Goal: Find specific page/section: Find specific page/section

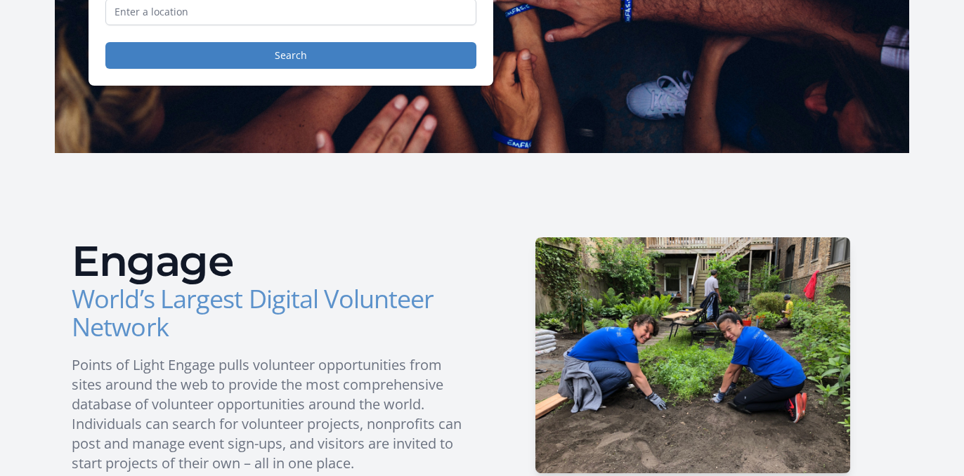
scroll to position [4, 0]
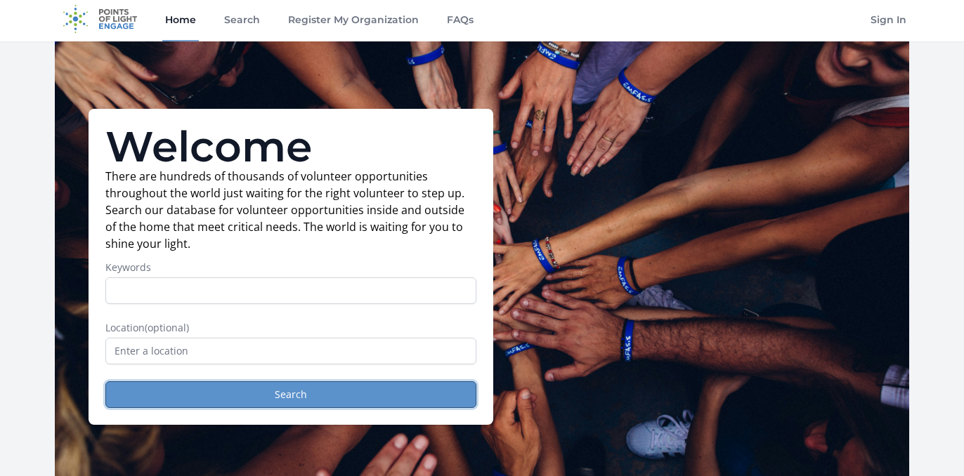
click at [404, 393] on button "Search" at bounding box center [290, 394] width 371 height 27
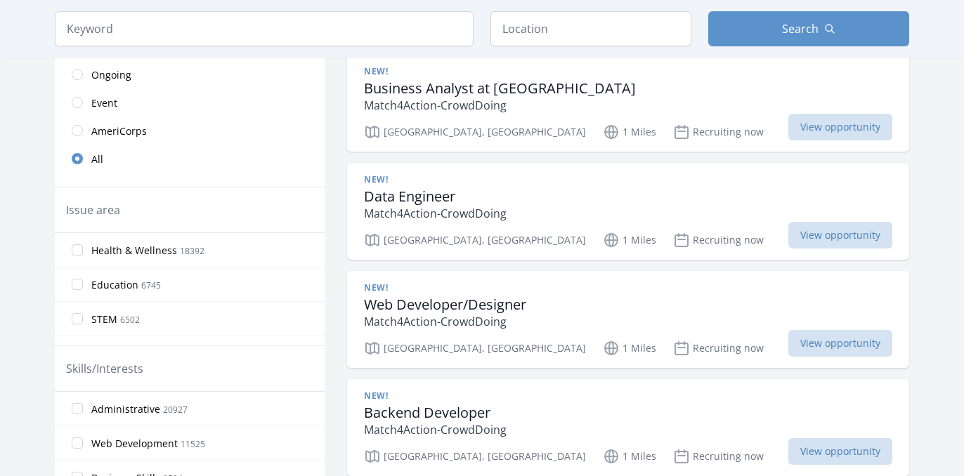
scroll to position [369, 0]
click at [82, 254] on label "Health & Wellness 18392" at bounding box center [190, 249] width 270 height 28
click at [82, 254] on input "Health & Wellness 18392" at bounding box center [77, 248] width 11 height 11
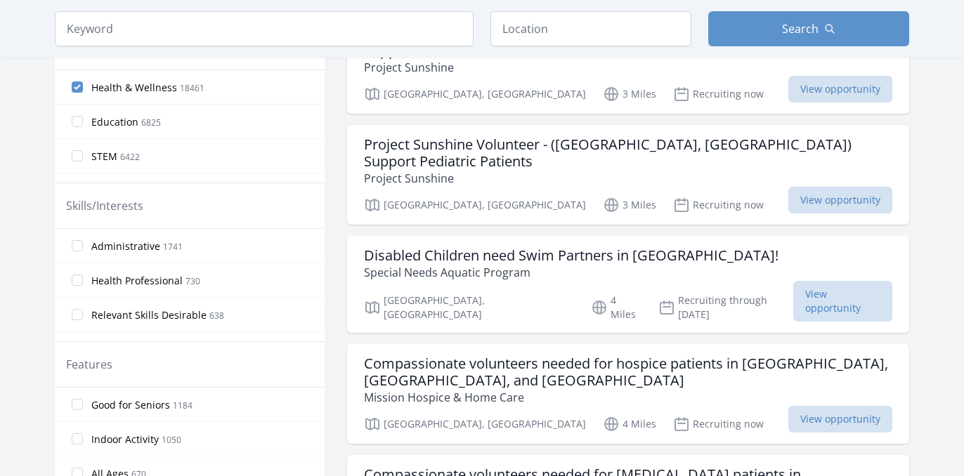
scroll to position [501, 0]
click at [77, 284] on input "Health Professional 730" at bounding box center [77, 281] width 11 height 11
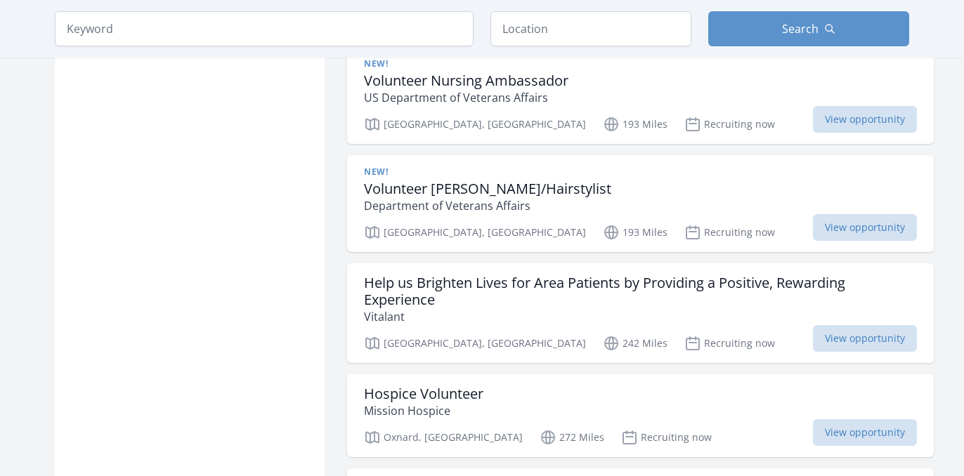
scroll to position [1804, 0]
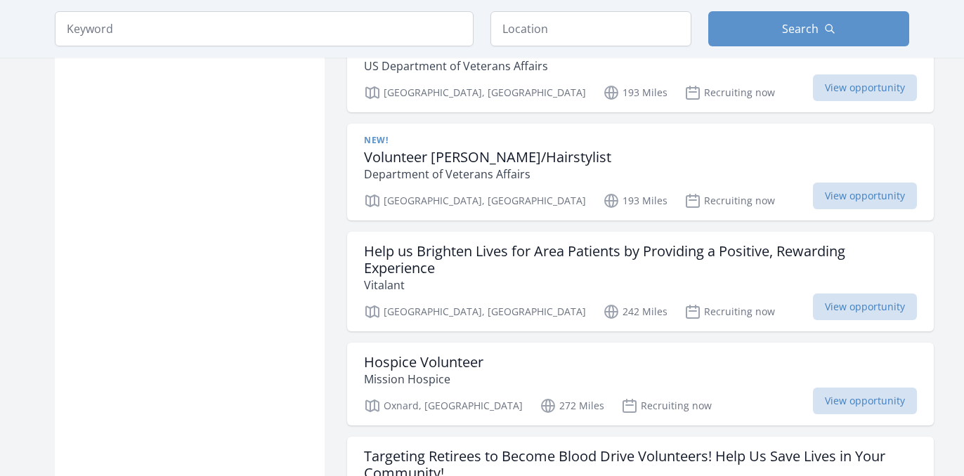
click at [905, 274] on div "Help us Brighten Lives for Area Patients by Providing a Positive, Rewarding Exp…" at bounding box center [640, 282] width 587 height 100
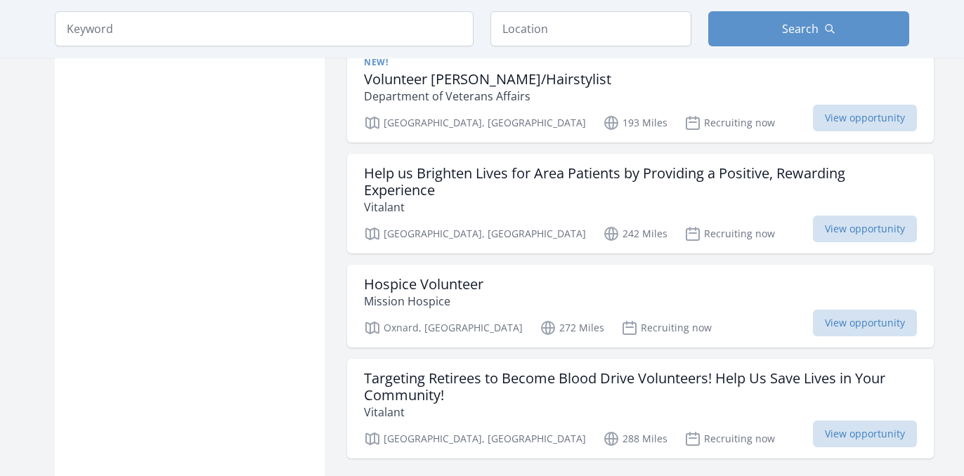
scroll to position [2066, 0]
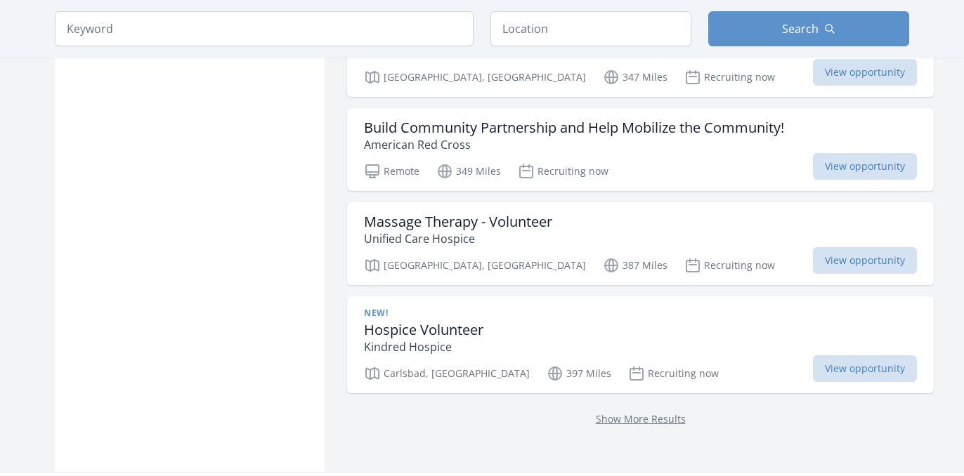
scroll to position [3814, 0]
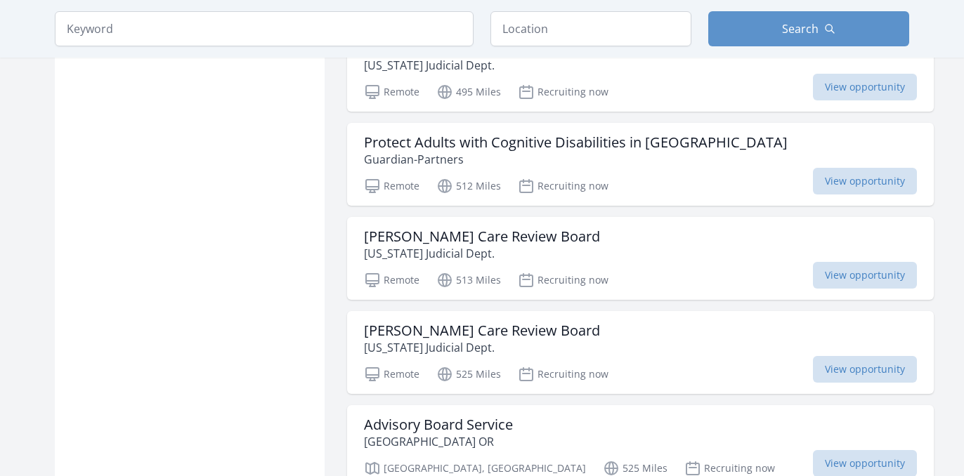
scroll to position [5999, 0]
